Goal: Task Accomplishment & Management: Use online tool/utility

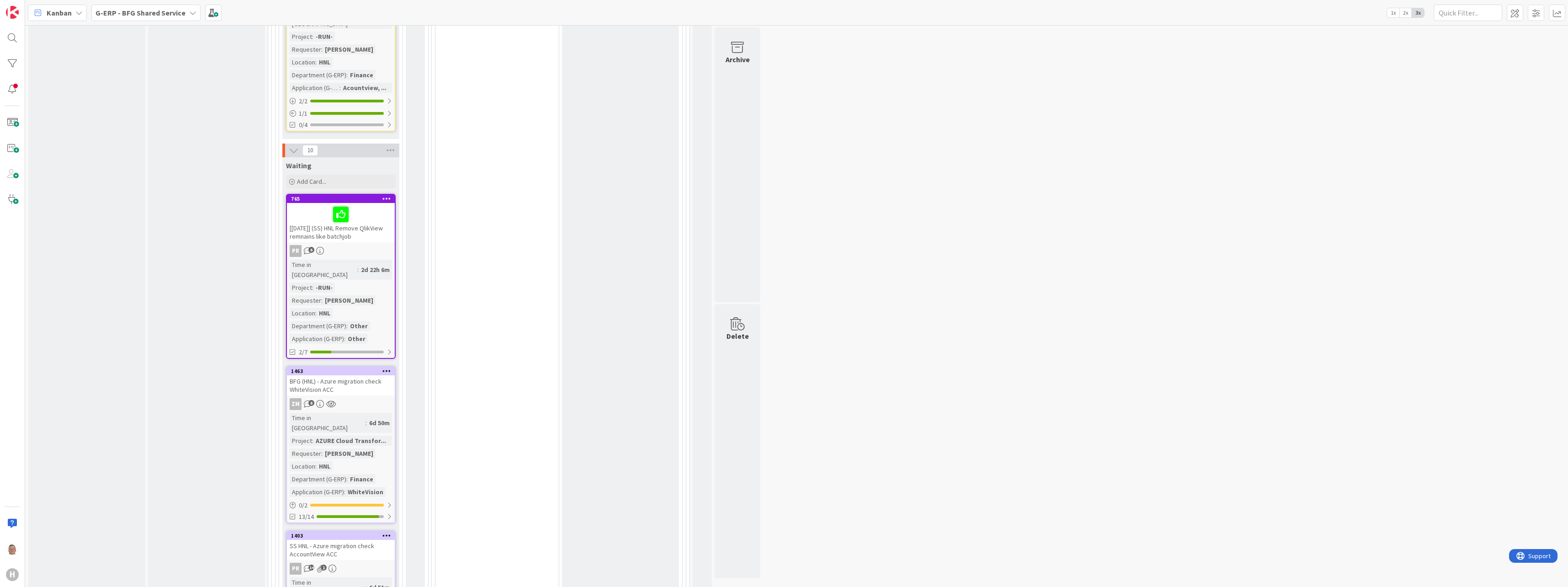
scroll to position [1417, 0]
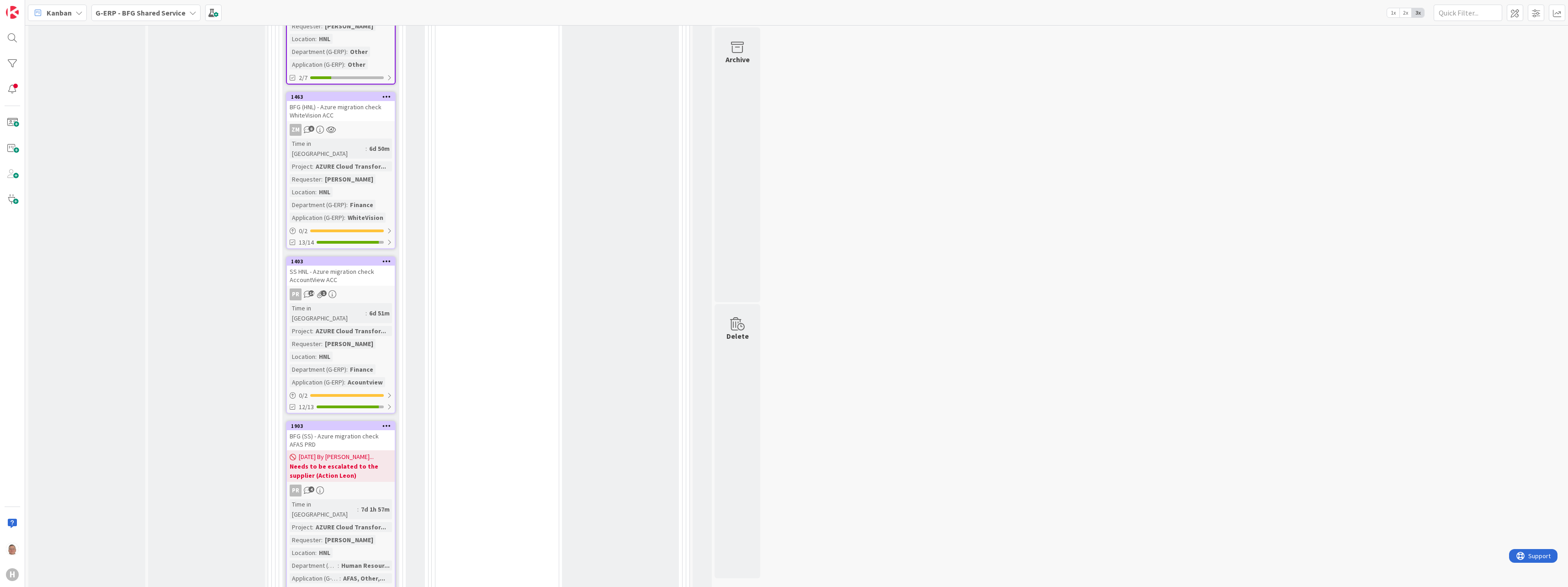
click at [364, 266] on div "SS HNL - Azure migration check AccountView ACC" at bounding box center [341, 275] width 108 height 20
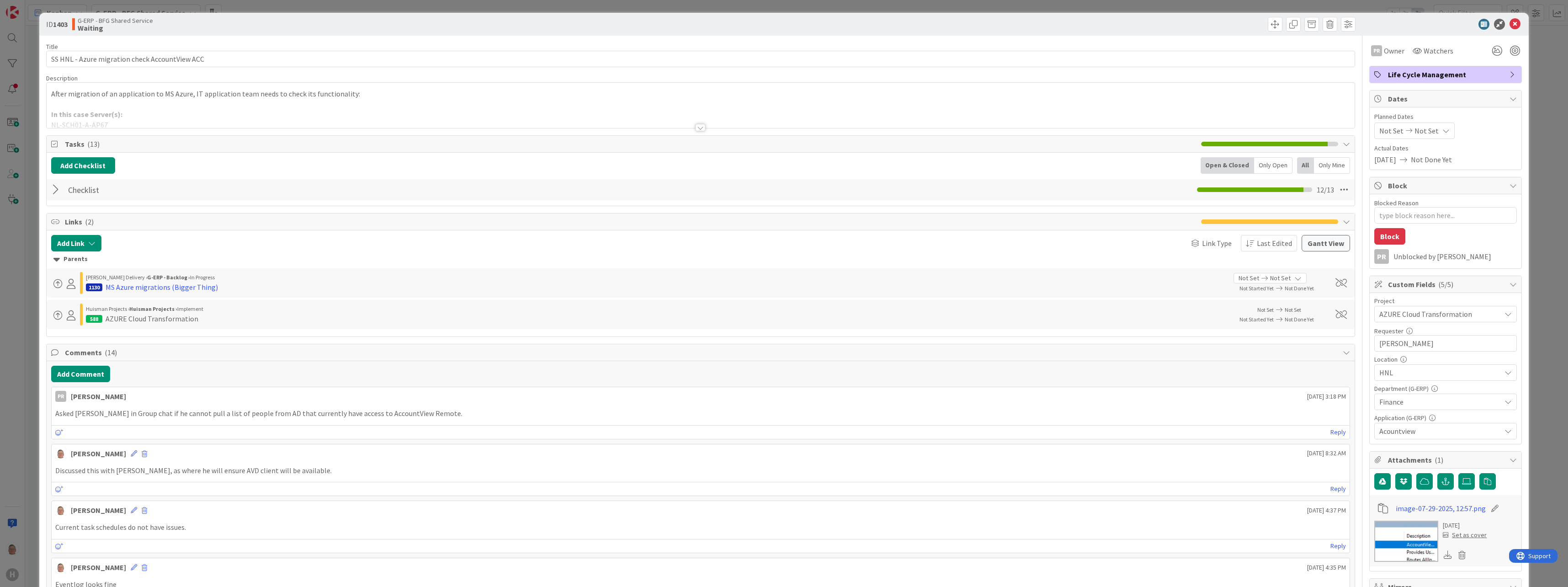
type textarea "x"
